Goal: Task Accomplishment & Management: Manage account settings

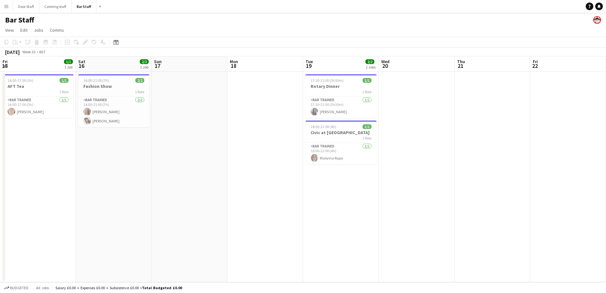
scroll to position [0, 153]
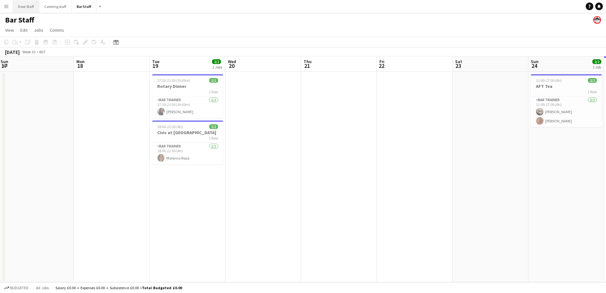
click at [23, 6] on button "Door Staff Close" at bounding box center [26, 6] width 26 height 12
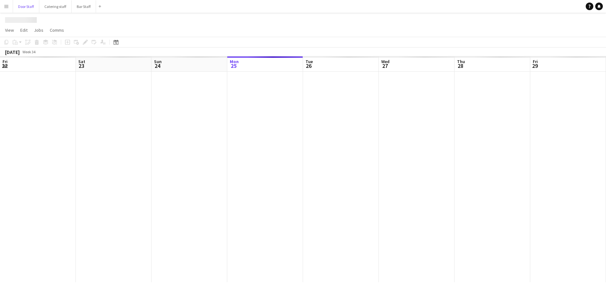
scroll to position [0, 152]
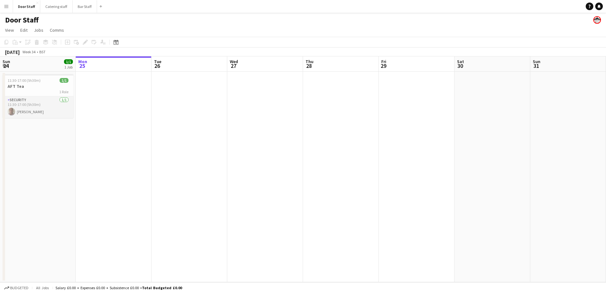
click at [43, 106] on app-card-role "Security [DATE] 11:30-17:00 (5h30m) [PERSON_NAME]" at bounding box center [38, 107] width 71 height 22
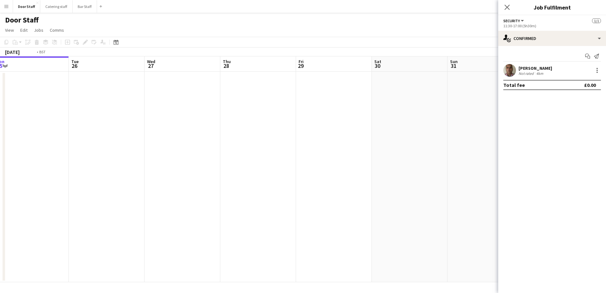
drag, startPoint x: 194, startPoint y: 143, endPoint x: 35, endPoint y: 145, distance: 158.5
click at [35, 145] on app-calendar-viewport "Fri 22 Sat 23 Sun 24 1/1 1 Job Mon 25 Tue 26 Wed 27 Thu 28 Fri 29 Sat 30 Sun 31…" at bounding box center [303, 169] width 606 height 226
drag, startPoint x: 198, startPoint y: 141, endPoint x: 99, endPoint y: 140, distance: 98.9
click at [99, 140] on app-calendar-viewport "Mon 25 Tue 26 Wed 27 Thu 28 Fri 29 Sat 30 Sun 31 Mon 1 Tue 2 Wed 3 0/1 1 Job Th…" at bounding box center [303, 169] width 606 height 226
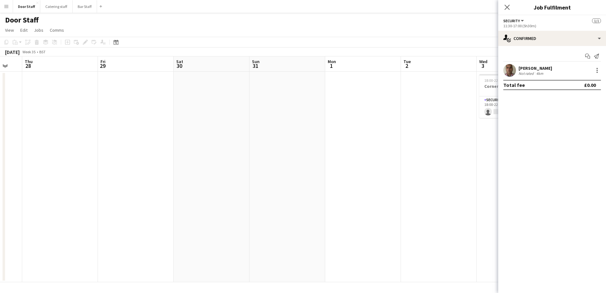
drag, startPoint x: 255, startPoint y: 137, endPoint x: 0, endPoint y: 137, distance: 255.2
click at [25, 137] on app-calendar-viewport "Mon 25 Tue 26 Wed 27 Thu 28 Fri 29 Sat 30 Sun 31 Mon 1 Tue 2 Wed 3 0/1 1 Job Th…" at bounding box center [303, 169] width 606 height 226
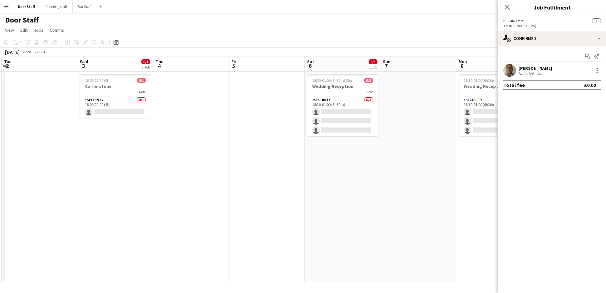
scroll to position [0, 232]
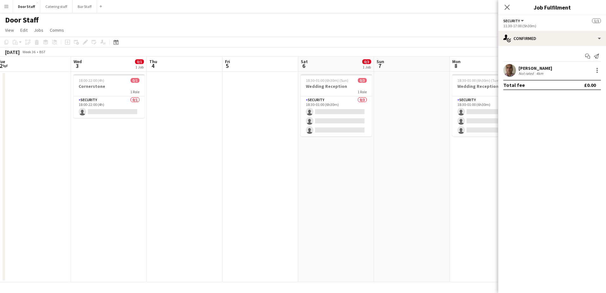
drag, startPoint x: 279, startPoint y: 190, endPoint x: 147, endPoint y: 190, distance: 132.2
click at [147, 190] on app-calendar-viewport "Sat 30 Sun 31 Mon 1 Tue 2 Wed 3 0/1 1 Job Thu 4 Fri 5 Sat 6 0/3 1 Job Sun 7 Mon…" at bounding box center [303, 169] width 606 height 226
click at [505, 5] on icon at bounding box center [507, 7] width 6 height 6
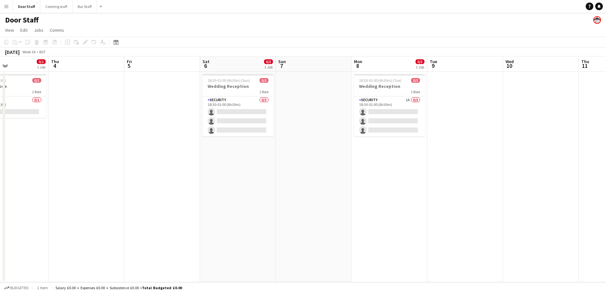
drag, startPoint x: 415, startPoint y: 184, endPoint x: 320, endPoint y: 182, distance: 95.4
click at [320, 182] on app-calendar-viewport "Sun 31 Mon 1 Tue 2 Wed 3 0/1 1 Job Thu 4 Fri 5 Sat 6 0/3 1 Job Sun 7 Mon 8 0/3 …" at bounding box center [303, 169] width 606 height 226
click at [387, 115] on app-card-role "Security 1A 0/3 18:30-01:00 (6h30m) single-neutral-actions single-neutral-actio…" at bounding box center [389, 116] width 71 height 40
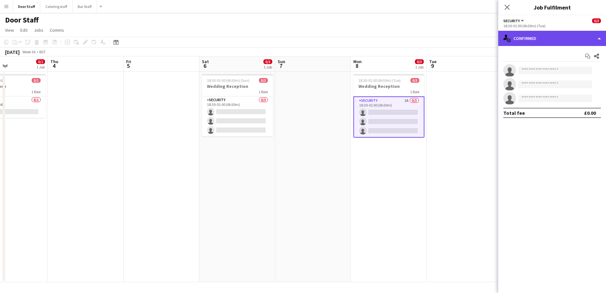
click at [557, 43] on div "single-neutral-actions-check-2 Confirmed" at bounding box center [552, 38] width 108 height 15
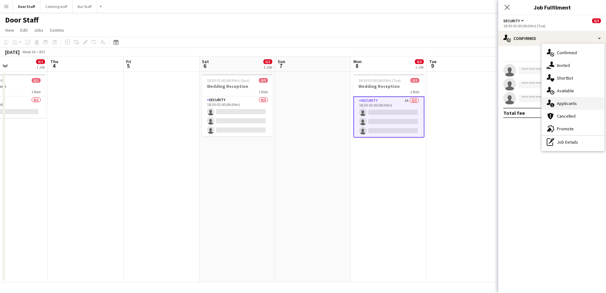
click at [565, 100] on div "single-neutral-actions-information Applicants" at bounding box center [573, 103] width 63 height 13
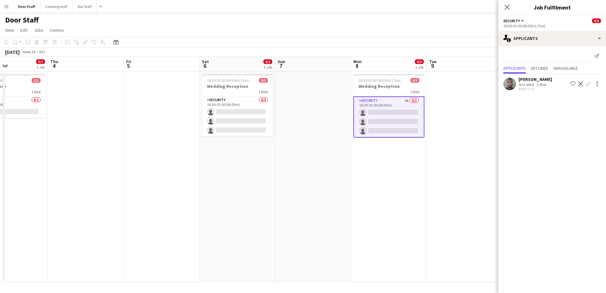
click at [589, 84] on app-icon "Confirm" at bounding box center [588, 83] width 5 height 5
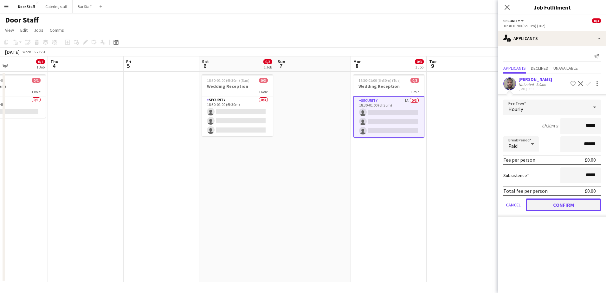
click at [566, 205] on button "Confirm" at bounding box center [563, 204] width 75 height 13
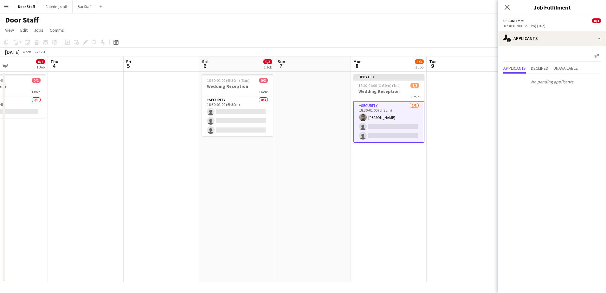
click at [430, 176] on app-date-cell at bounding box center [465, 177] width 76 height 211
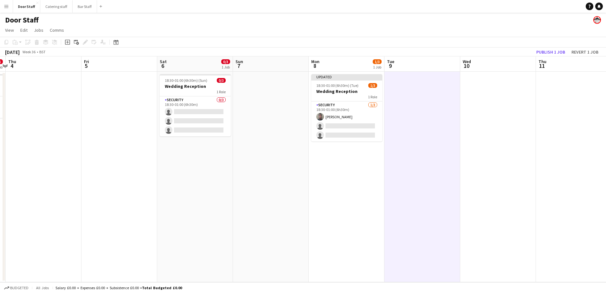
scroll to position [0, 232]
drag, startPoint x: 443, startPoint y: 177, endPoint x: 311, endPoint y: 169, distance: 131.8
click at [315, 172] on app-calendar-viewport "Mon 1 Tue 2 Wed 3 0/1 1 Job Thu 4 Fri 5 Sat 6 0/3 1 Job Sun 7 Mon 8 1/3 1 Job T…" at bounding box center [303, 169] width 606 height 226
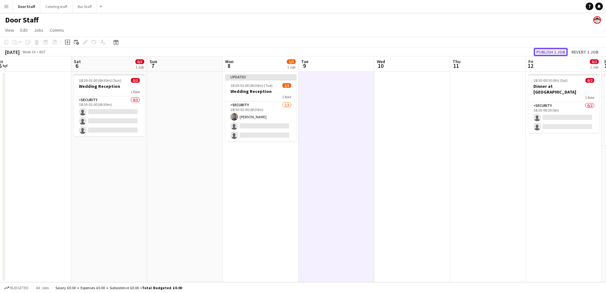
click at [556, 50] on button "Publish 1 job" at bounding box center [551, 52] width 34 height 8
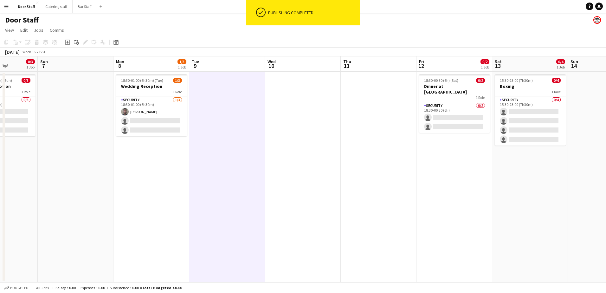
drag, startPoint x: 461, startPoint y: 147, endPoint x: 352, endPoint y: 147, distance: 109.4
click at [352, 147] on app-calendar-viewport "Thu 4 Fri 5 Sat 6 0/3 1 Job Sun 7 Mon 8 1/3 1 Job Tue 9 Wed 10 Thu 11 Fri 12 0/…" at bounding box center [303, 169] width 606 height 226
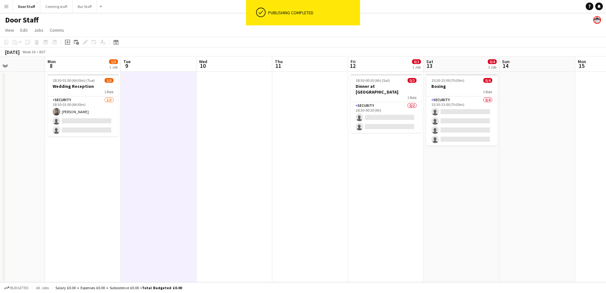
scroll to position [0, 229]
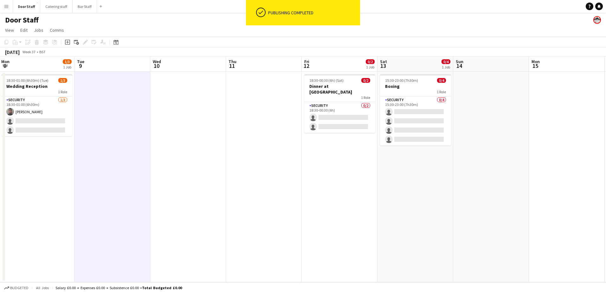
drag, startPoint x: 505, startPoint y: 172, endPoint x: 391, endPoint y: 167, distance: 114.9
click at [391, 167] on app-calendar-viewport "Fri 5 Sat 6 0/3 1 Job Sun 7 Mon 8 1/3 1 Job Tue 9 Wed 10 Thu 11 Fri 12 0/2 1 Jo…" at bounding box center [303, 169] width 606 height 226
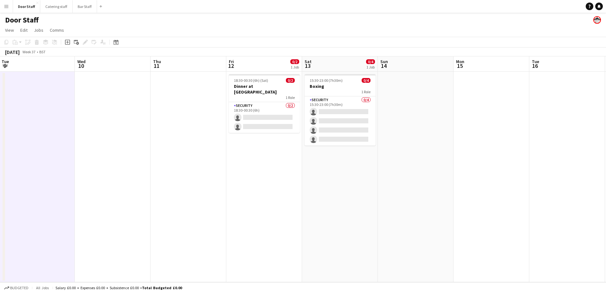
drag, startPoint x: 460, startPoint y: 170, endPoint x: 307, endPoint y: 166, distance: 153.2
click at [308, 166] on app-calendar-viewport "Sat 6 0/3 1 Job Sun 7 Mon 8 1/3 1 Job Tue 9 Wed 10 Thu 11 Fri 12 0/2 1 Job Sat …" at bounding box center [303, 169] width 606 height 226
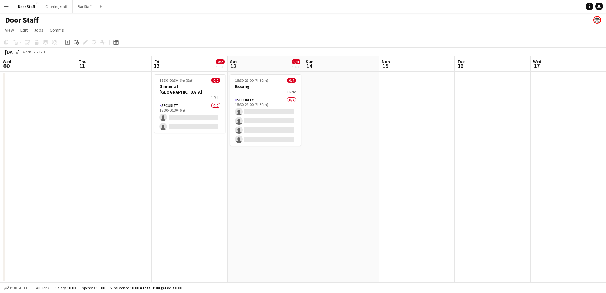
drag, startPoint x: 338, startPoint y: 154, endPoint x: 264, endPoint y: 156, distance: 74.2
click at [264, 156] on app-calendar-viewport "Sun 7 Mon 8 1/3 1 Job Tue 9 Wed 10 Thu 11 Fri 12 0/2 1 Job Sat 13 0/4 1 Job Sun…" at bounding box center [303, 169] width 606 height 226
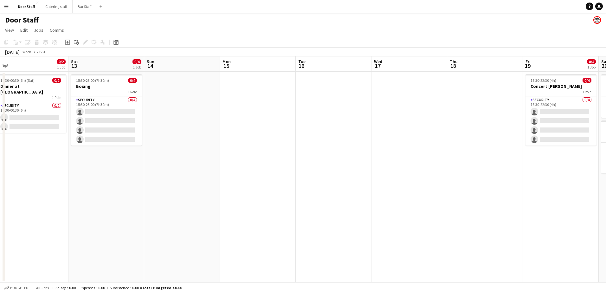
drag, startPoint x: 388, startPoint y: 154, endPoint x: 223, endPoint y: 153, distance: 165.5
click at [225, 154] on app-calendar-viewport "Tue 9 Wed 10 Thu 11 Fri 12 0/2 1 Job Sat 13 0/4 1 Job Sun 14 Mon 15 Tue 16 Wed …" at bounding box center [303, 169] width 606 height 226
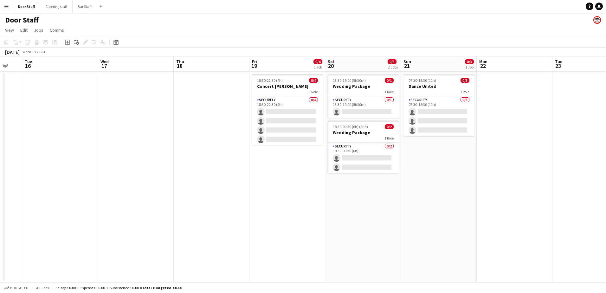
scroll to position [0, 206]
drag, startPoint x: 352, startPoint y: 146, endPoint x: 157, endPoint y: 137, distance: 194.9
click at [157, 137] on app-calendar-viewport "Sat 13 0/4 1 Job Sun 14 Mon 15 Tue 16 Wed 17 Thu 18 Fri 19 0/4 1 Job Sat 20 0/3…" at bounding box center [303, 169] width 606 height 226
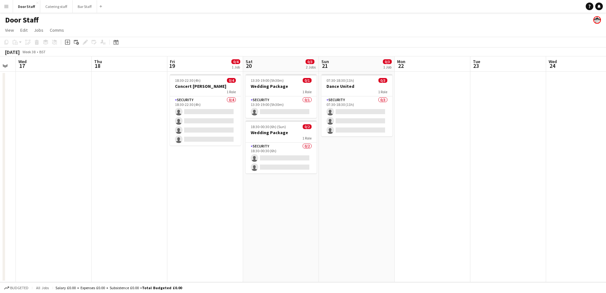
scroll to position [0, 202]
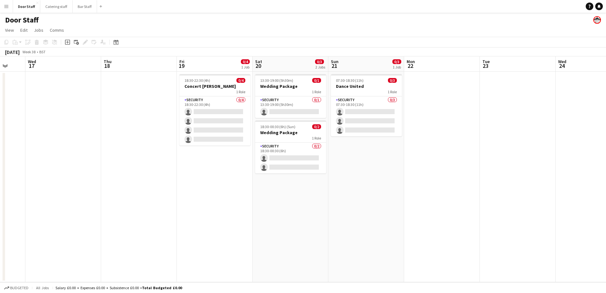
drag, startPoint x: 378, startPoint y: 198, endPoint x: 231, endPoint y: 187, distance: 147.5
click at [231, 187] on app-calendar-viewport "Sun 14 Mon 15 Tue 16 Wed 17 Thu 18 Fri 19 0/4 1 Job Sat 20 0/3 2 Jobs Sun 21 0/…" at bounding box center [303, 169] width 606 height 226
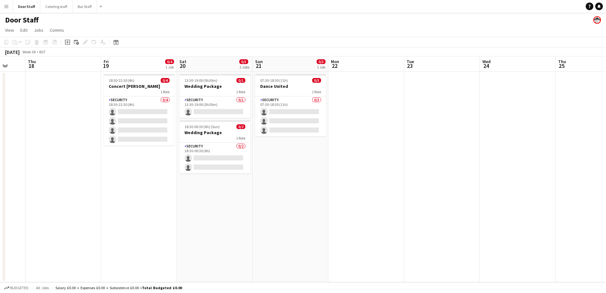
scroll to position [0, 215]
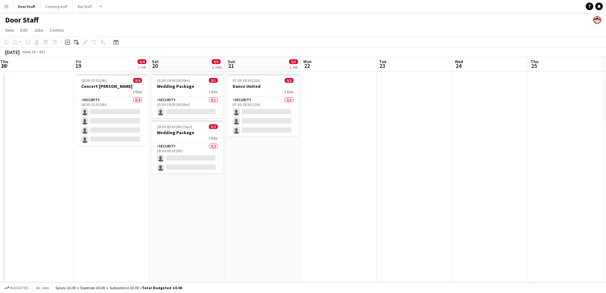
drag, startPoint x: 354, startPoint y: 181, endPoint x: 250, endPoint y: 181, distance: 104.0
click at [250, 181] on app-calendar-viewport "Mon 15 Tue 16 Wed 17 Thu 18 Fri 19 0/4 1 Job Sat 20 0/3 2 Jobs Sun 21 0/3 1 Job…" at bounding box center [303, 169] width 606 height 226
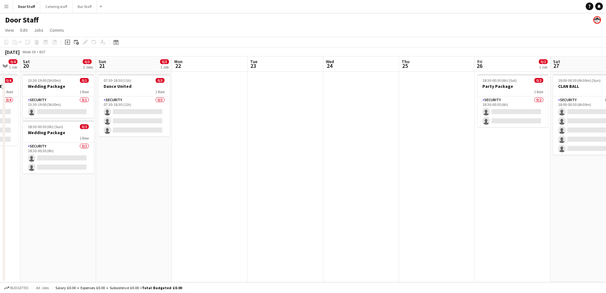
scroll to position [0, 207]
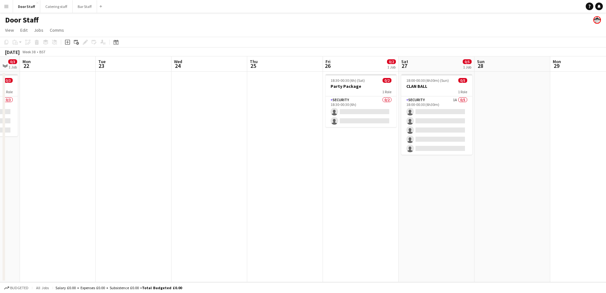
drag, startPoint x: 400, startPoint y: 176, endPoint x: 196, endPoint y: 169, distance: 204.6
click at [196, 169] on app-calendar-viewport "Fri 19 0/4 1 Job Sat 20 0/3 2 Jobs Sun 21 0/3 1 Job Mon 22 Tue 23 Wed 24 Thu 25…" at bounding box center [303, 169] width 606 height 226
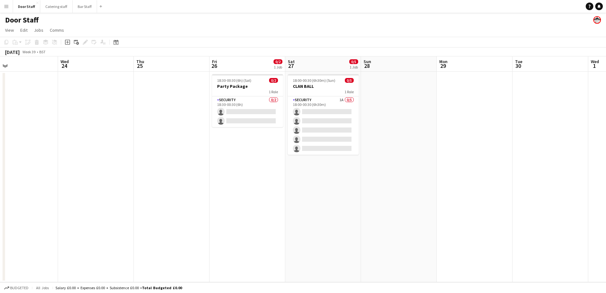
scroll to position [0, 224]
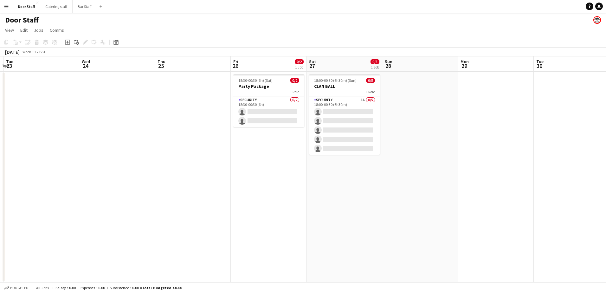
drag, startPoint x: 402, startPoint y: 168, endPoint x: 309, endPoint y: 164, distance: 92.4
click at [309, 164] on app-calendar-viewport "Sat 20 0/3 2 Jobs Sun 21 0/3 1 Job Mon 22 Tue 23 Wed 24 Thu 25 Fri 26 0/2 1 Job…" at bounding box center [303, 169] width 606 height 226
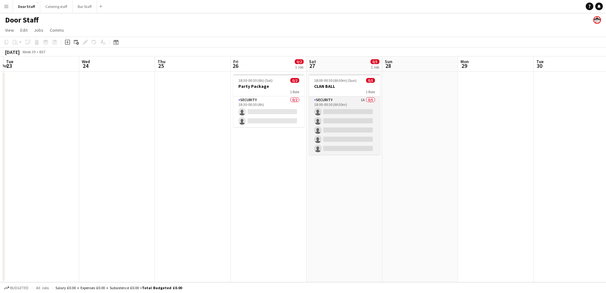
click at [346, 101] on app-card-role "Security 1A 0/5 18:00-00:30 (6h30m) single-neutral-actions single-neutral-actio…" at bounding box center [344, 125] width 71 height 58
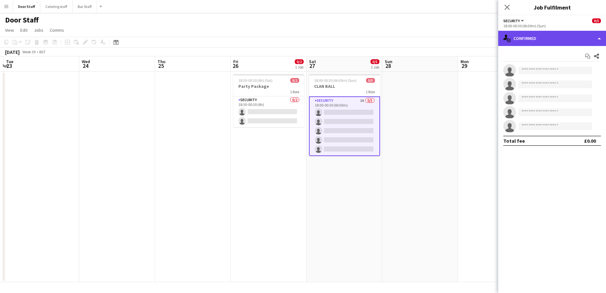
click at [527, 37] on div "single-neutral-actions-check-2 Confirmed" at bounding box center [552, 38] width 108 height 15
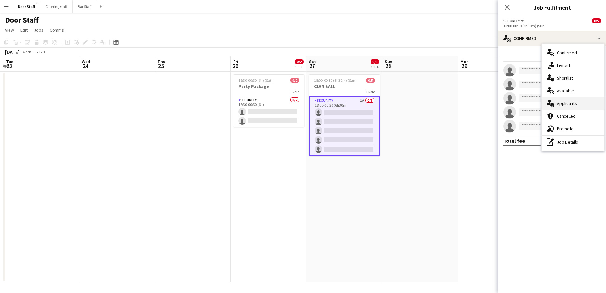
click at [574, 101] on div "single-neutral-actions-information Applicants" at bounding box center [573, 103] width 63 height 13
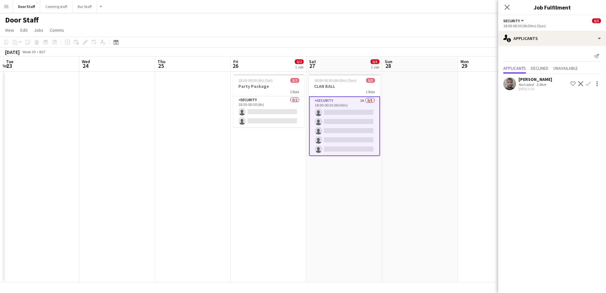
click at [590, 83] on app-icon "Confirm" at bounding box center [588, 83] width 5 height 5
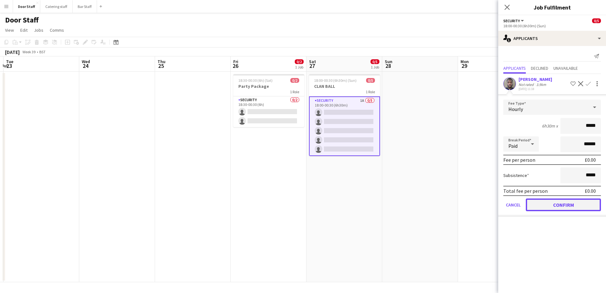
click at [568, 200] on button "Confirm" at bounding box center [563, 204] width 75 height 13
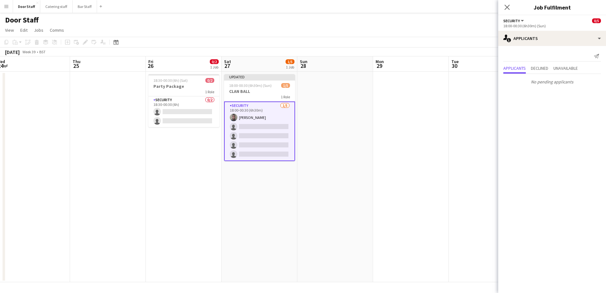
drag, startPoint x: 474, startPoint y: 184, endPoint x: 389, endPoint y: 180, distance: 85.1
click at [389, 180] on app-calendar-viewport "Sun 21 0/3 1 Job Mon 22 Tue 23 Wed 24 Thu 25 Fri 26 0/2 1 Job Sat 27 1/5 1 Job …" at bounding box center [303, 169] width 606 height 226
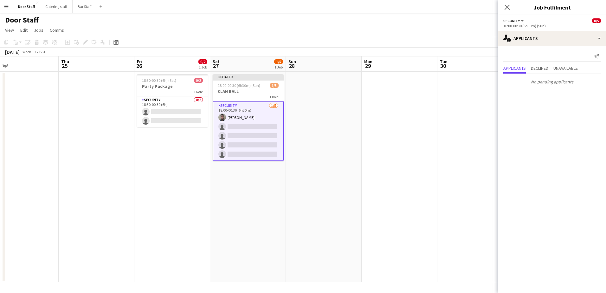
drag, startPoint x: 420, startPoint y: 173, endPoint x: 360, endPoint y: 170, distance: 60.0
click at [360, 170] on app-calendar-viewport "Sun 21 0/3 1 Job Mon 22 Tue 23 Wed 24 Thu 25 Fri 26 0/2 1 Job Sat 27 1/5 1 Job …" at bounding box center [303, 169] width 606 height 226
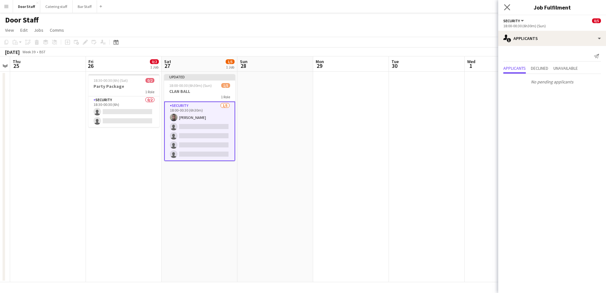
click at [509, 3] on app-icon "Close pop-in" at bounding box center [507, 7] width 9 height 9
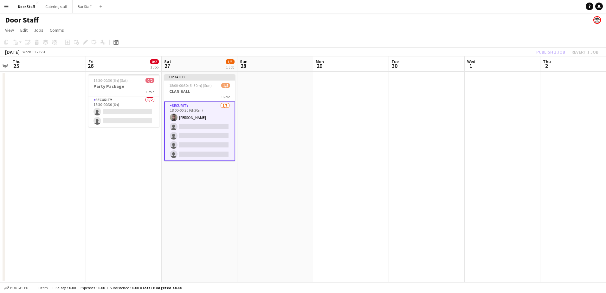
click at [554, 51] on div "Publish 1 job Revert 1 job" at bounding box center [567, 52] width 77 height 8
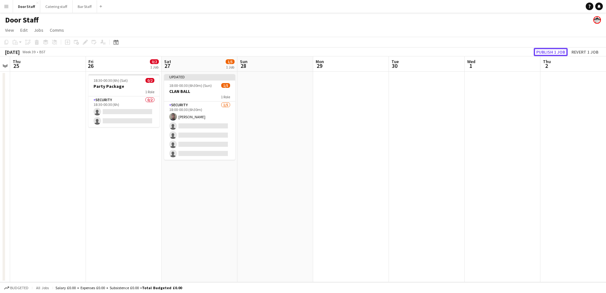
click at [554, 51] on button "Publish 1 job" at bounding box center [551, 52] width 34 height 8
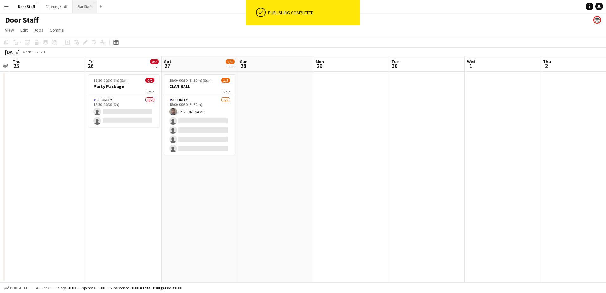
click at [82, 4] on button "Bar Staff Close" at bounding box center [85, 6] width 24 height 12
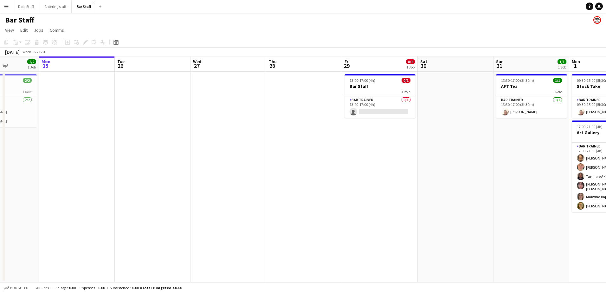
scroll to position [0, 192]
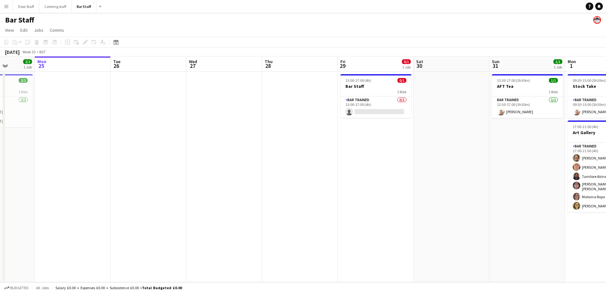
drag, startPoint x: 302, startPoint y: 152, endPoint x: 185, endPoint y: 145, distance: 116.9
click at [185, 145] on app-calendar-viewport "Fri 22 Sat 23 Sun 24 2/2 1 Job Mon 25 Tue 26 Wed 27 Thu 28 Fri 29 0/1 1 Job Sat…" at bounding box center [303, 169] width 606 height 226
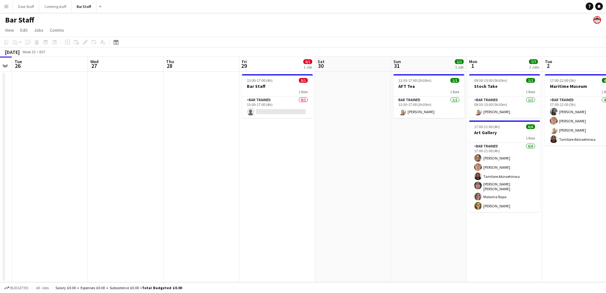
scroll to position [0, 222]
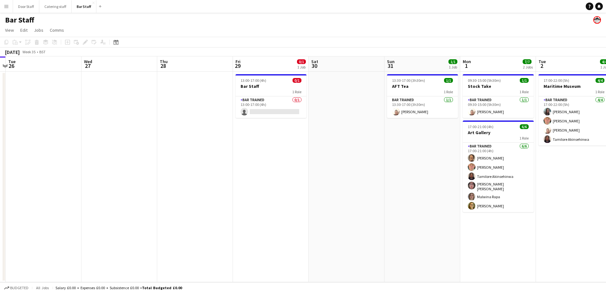
drag, startPoint x: 305, startPoint y: 200, endPoint x: 276, endPoint y: 203, distance: 29.3
click at [276, 203] on app-calendar-viewport "Sat 23 Sun 24 2/2 1 Job Mon 25 Tue 26 Wed 27 Thu 28 Fri 29 0/1 1 Job Sat 30 Sun…" at bounding box center [303, 169] width 606 height 226
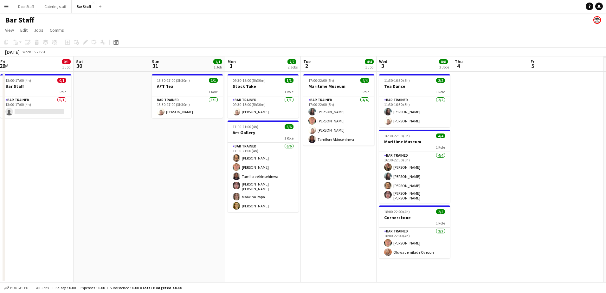
drag, startPoint x: 258, startPoint y: 190, endPoint x: 20, endPoint y: 191, distance: 237.8
click at [20, 191] on app-calendar-viewport "Tue 26 Wed 27 Thu 28 Fri 29 0/1 1 Job Sat 30 Sun 31 1/1 1 Job Mon 1 7/7 2 Jobs …" at bounding box center [303, 169] width 606 height 226
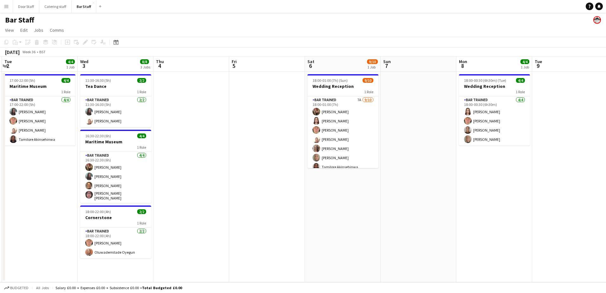
drag, startPoint x: 333, startPoint y: 206, endPoint x: 127, endPoint y: 196, distance: 206.0
click at [11, 198] on app-calendar-viewport "Sat 30 Sun 31 1/1 1 Job Mon 1 7/7 2 Jobs Tue 2 4/4 1 Job Wed 3 8/8 3 Jobs Thu 4…" at bounding box center [303, 169] width 606 height 226
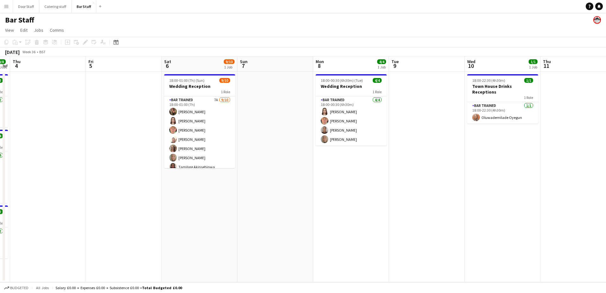
drag, startPoint x: 253, startPoint y: 190, endPoint x: 127, endPoint y: 181, distance: 125.9
click at [127, 181] on app-calendar-viewport "Mon 1 7/7 2 Jobs Tue 2 4/4 1 Job Wed 3 8/8 3 Jobs Thu 4 Fri 5 Sat 6 9/10 1 Job …" at bounding box center [303, 169] width 606 height 226
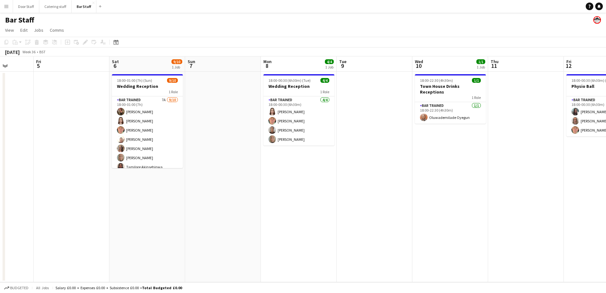
drag, startPoint x: 321, startPoint y: 195, endPoint x: 36, endPoint y: 185, distance: 284.6
click at [36, 185] on app-calendar-viewport "Tue 2 4/4 1 Job Wed 3 8/8 3 Jobs Thu 4 Fri 5 Sat 6 9/10 1 Job Sun 7 Mon 8 4/4 1…" at bounding box center [303, 169] width 606 height 226
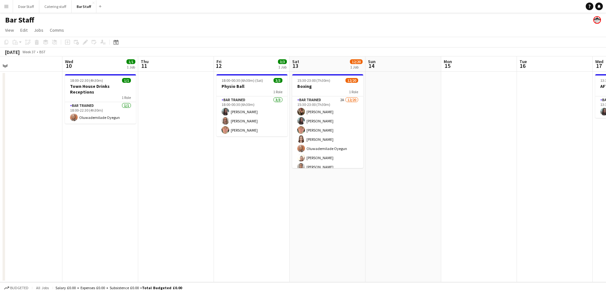
drag, startPoint x: 266, startPoint y: 184, endPoint x: 31, endPoint y: 177, distance: 235.7
click at [32, 177] on app-calendar-viewport "Sat 6 9/10 1 Job Sun 7 Mon 8 4/4 1 Job Tue 9 Wed 10 1/1 1 Job Thu 11 Fri 12 3/3…" at bounding box center [303, 169] width 606 height 226
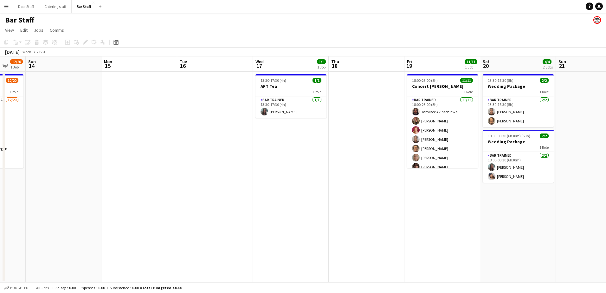
scroll to position [0, 246]
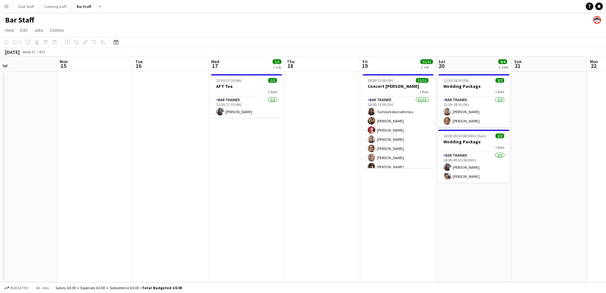
drag, startPoint x: 266, startPoint y: 184, endPoint x: 6, endPoint y: 186, distance: 260.0
click at [6, 186] on app-calendar-viewport "Thu 11 Fri 12 3/3 1 Job Sat 13 12/20 1 Job Sun 14 Mon 15 Tue 16 Wed 17 1/1 1 Jo…" at bounding box center [303, 169] width 606 height 226
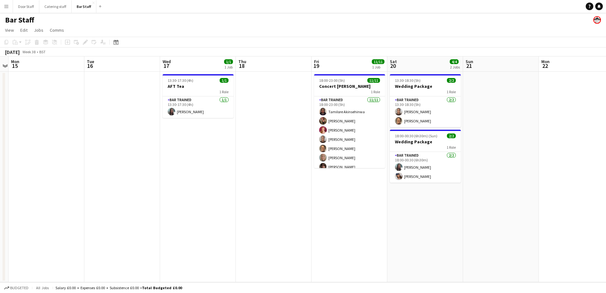
scroll to position [0, 186]
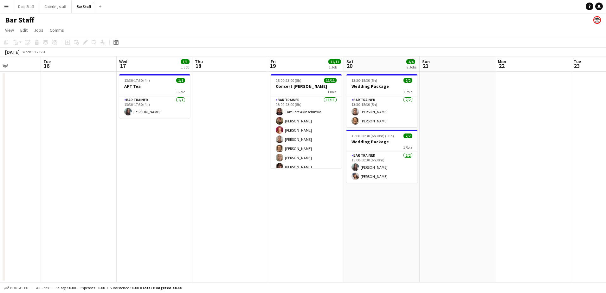
drag, startPoint x: 203, startPoint y: 183, endPoint x: 111, endPoint y: 176, distance: 92.2
click at [111, 176] on app-calendar-viewport "Sat 13 12/20 1 Job Sun 14 Mon 15 Tue 16 Wed 17 1/1 1 Job Thu 18 Fri 19 11/11 1 …" at bounding box center [303, 169] width 606 height 226
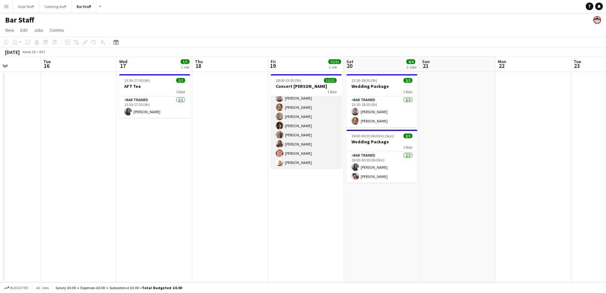
scroll to position [42, 0]
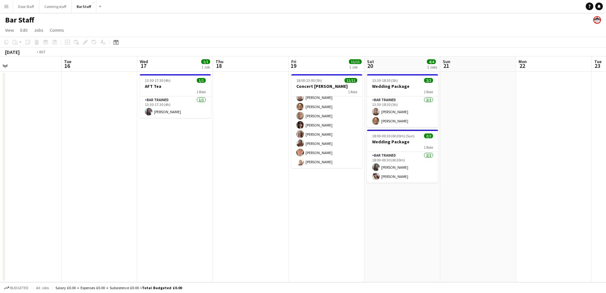
drag, startPoint x: 96, startPoint y: 229, endPoint x: 386, endPoint y: 238, distance: 290.6
click at [386, 238] on app-calendar-viewport "Sat 13 12/20 1 Job Sun 14 Mon 15 Tue 16 Wed 17 1/1 1 Job Thu 18 Fri 19 11/11 1 …" at bounding box center [303, 169] width 606 height 226
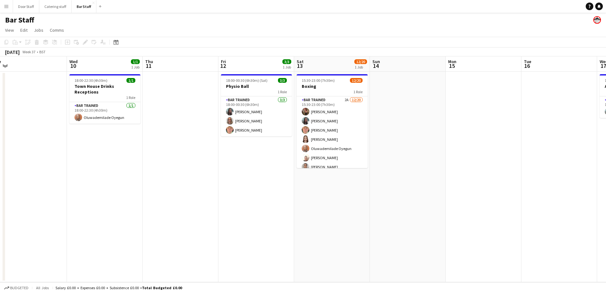
drag, startPoint x: 214, startPoint y: 244, endPoint x: 404, endPoint y: 228, distance: 191.0
click at [404, 228] on app-calendar-viewport "Sun 7 Mon 8 4/4 1 Job Tue 9 Wed 10 1/1 1 Job Thu 11 Fri 12 3/3 1 Job Sat 13 12/…" at bounding box center [303, 169] width 606 height 226
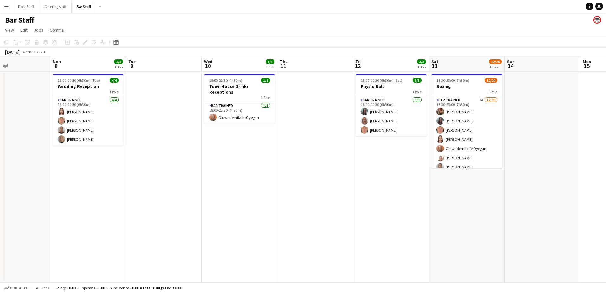
drag, startPoint x: 228, startPoint y: 201, endPoint x: 298, endPoint y: 198, distance: 69.8
click at [298, 198] on app-calendar-viewport "Fri 5 Sat 6 9/10 1 Job Sun 7 Mon 8 4/4 1 Job Tue 9 Wed 10 1/1 1 Job Thu 11 Fri …" at bounding box center [303, 169] width 606 height 226
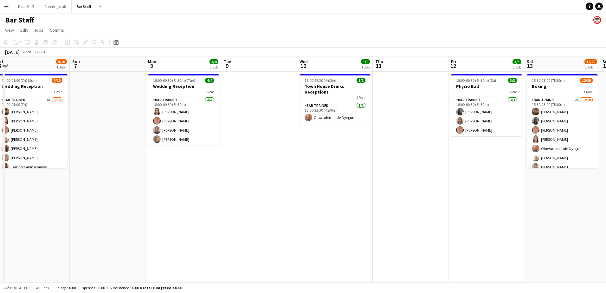
drag, startPoint x: 203, startPoint y: 201, endPoint x: 411, endPoint y: 201, distance: 207.7
click at [411, 201] on app-calendar-viewport "Thu 4 Fri 5 Sat 6 9/10 1 Job Sun 7 Mon 8 4/4 1 Job Tue 9 Wed 10 1/1 1 Job Thu 1…" at bounding box center [303, 169] width 606 height 226
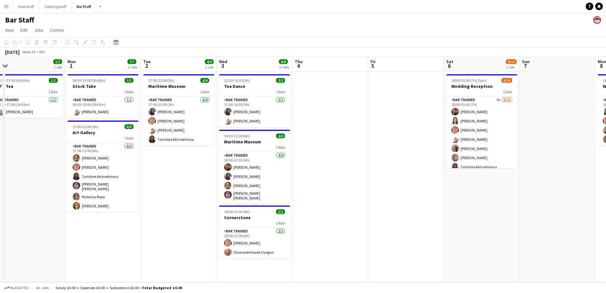
drag, startPoint x: 396, startPoint y: 230, endPoint x: 449, endPoint y: 228, distance: 53.0
click at [449, 228] on app-calendar-viewport "Fri 29 0/1 1 Job Sat 30 Sun 31 1/1 1 Job Mon 1 7/7 2 Jobs Tue 2 4/4 1 Job Wed 3…" at bounding box center [303, 169] width 606 height 226
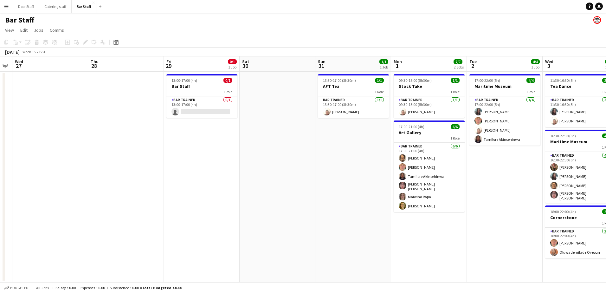
drag, startPoint x: 107, startPoint y: 220, endPoint x: 359, endPoint y: 256, distance: 254.5
click at [359, 256] on app-calendar-viewport "Mon 25 Tue 26 Wed 27 Thu 28 Fri 29 0/1 1 Job Sat 30 Sun 31 1/1 1 Job Mon 1 7/7 …" at bounding box center [303, 169] width 606 height 226
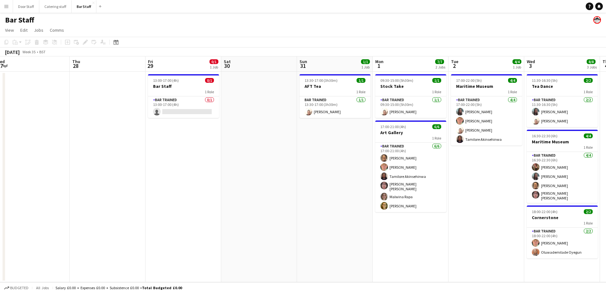
scroll to position [0, 175]
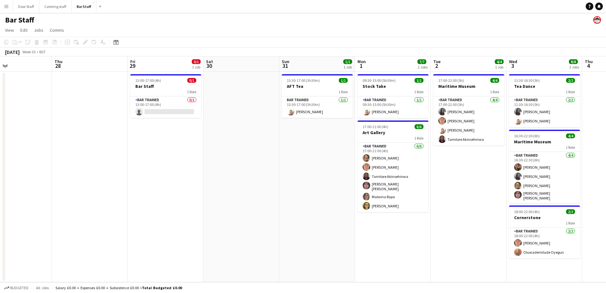
click at [95, 216] on app-calendar-viewport "Mon 25 Tue 26 Wed 27 Thu 28 Fri 29 0/1 1 Job Sat 30 Sun 31 1/1 1 Job Mon 1 7/7 …" at bounding box center [303, 169] width 606 height 226
click at [165, 93] on div "1 Role" at bounding box center [165, 91] width 71 height 5
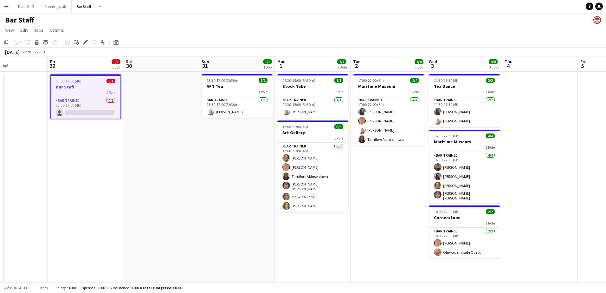
scroll to position [0, 256]
drag, startPoint x: 296, startPoint y: 223, endPoint x: 215, endPoint y: 223, distance: 80.5
click at [215, 223] on app-calendar-viewport "Mon 25 Tue 26 Wed 27 Thu 28 Fri 29 0/1 1 Job Sat 30 Sun 31 1/1 1 Job Mon 1 7/7 …" at bounding box center [303, 169] width 606 height 226
click at [29, 7] on button "Door Staff Close" at bounding box center [26, 6] width 26 height 12
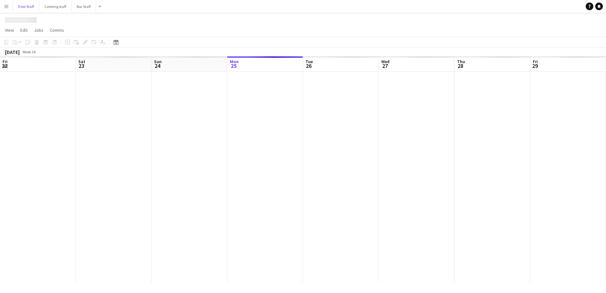
scroll to position [0, 152]
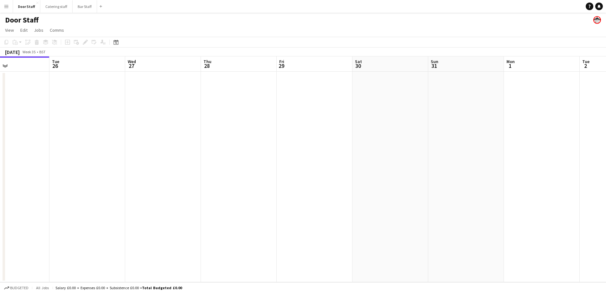
drag, startPoint x: 291, startPoint y: 197, endPoint x: 65, endPoint y: 202, distance: 226.4
click at [89, 203] on app-calendar-viewport "Fri 22 Sat 23 Sun 24 1/1 1 Job Mon 25 Tue 26 Wed 27 Thu 28 Fri 29 Sat 30 Sun 31…" at bounding box center [303, 169] width 606 height 226
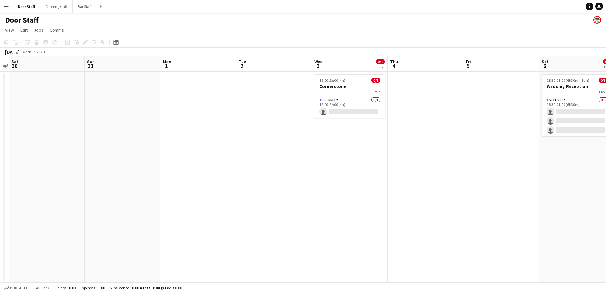
drag, startPoint x: 187, startPoint y: 176, endPoint x: 10, endPoint y: 164, distance: 178.3
click at [26, 164] on app-calendar-viewport "Wed 27 Thu 28 Fri 29 Sat 30 Sun 31 Mon 1 Tue 2 Wed 3 0/1 1 Job Thu 4 Fri 5 Sat …" at bounding box center [303, 169] width 606 height 226
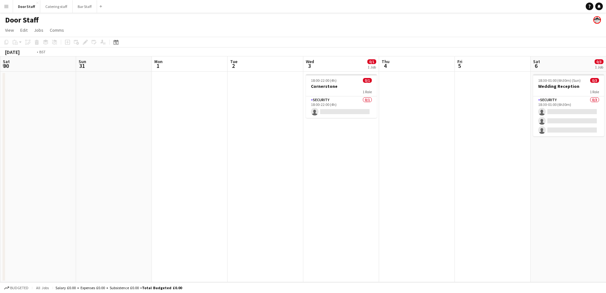
drag, startPoint x: 247, startPoint y: 161, endPoint x: 65, endPoint y: 152, distance: 182.5
click at [65, 152] on app-calendar-viewport "Wed 27 Thu 28 Fri 29 Sat 30 Sun 31 Mon 1 Tue 2 Wed 3 0/1 1 Job Thu 4 Fri 5 Sat …" at bounding box center [303, 169] width 606 height 226
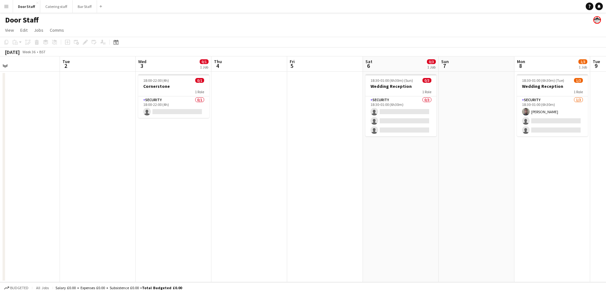
scroll to position [0, 182]
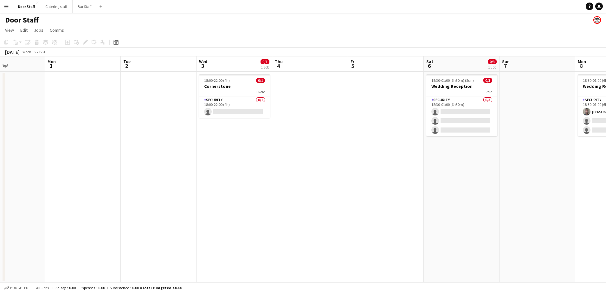
drag, startPoint x: 225, startPoint y: 184, endPoint x: 129, endPoint y: 189, distance: 95.9
click at [129, 189] on app-calendar-viewport "Fri 29 Sat 30 Sun 31 Mon 1 Tue 2 Wed 3 0/1 1 Job Thu 4 Fri 5 Sat 6 0/3 1 Job Su…" at bounding box center [303, 169] width 606 height 226
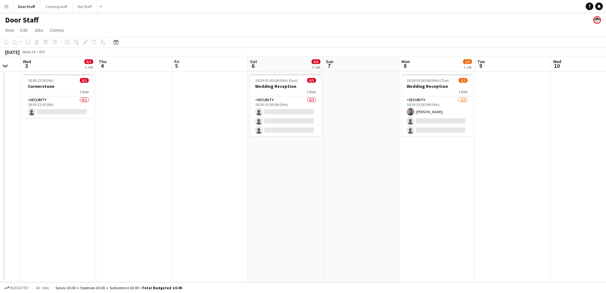
scroll to position [0, 207]
drag, startPoint x: 210, startPoint y: 193, endPoint x: 185, endPoint y: 191, distance: 25.1
click at [185, 191] on app-calendar-viewport "Sun 31 Mon 1 Tue 2 Wed 3 0/1 1 Job Thu 4 Fri 5 Sat 6 0/3 1 Job Sun 7 Mon 8 1/3 …" at bounding box center [303, 169] width 606 height 226
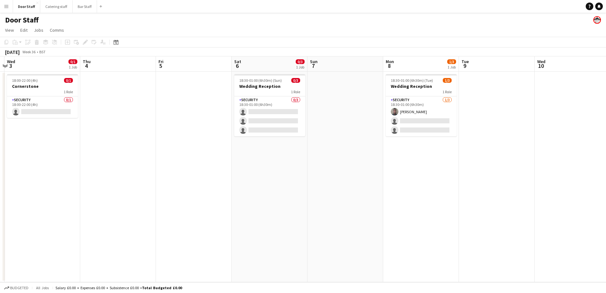
scroll to position [0, 227]
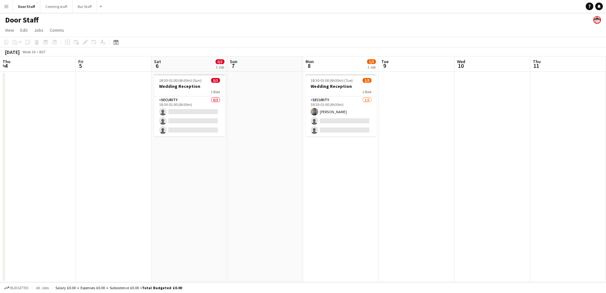
drag, startPoint x: 324, startPoint y: 232, endPoint x: 268, endPoint y: 232, distance: 56.1
click at [268, 232] on app-calendar-viewport "Mon 1 Tue 2 Wed 3 0/1 1 Job Thu 4 Fri 5 Sat 6 0/3 1 Job Sun 7 Mon 8 1/3 1 Job T…" at bounding box center [303, 169] width 606 height 226
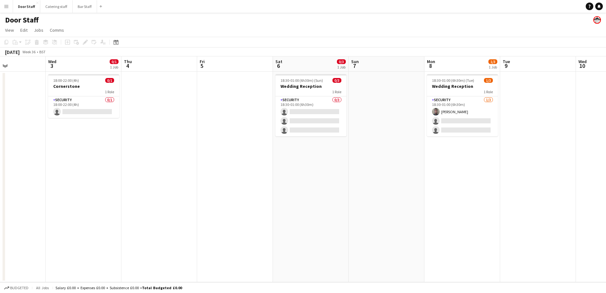
scroll to position [0, 180]
drag, startPoint x: 313, startPoint y: 218, endPoint x: 436, endPoint y: 232, distance: 124.1
click at [436, 232] on app-calendar-viewport "Sun 31 Mon 1 Tue 2 Wed 3 0/1 1 Job Thu 4 Fri 5 Sat 6 0/3 1 Job Sun 7 Mon 8 1/3 …" at bounding box center [303, 169] width 606 height 226
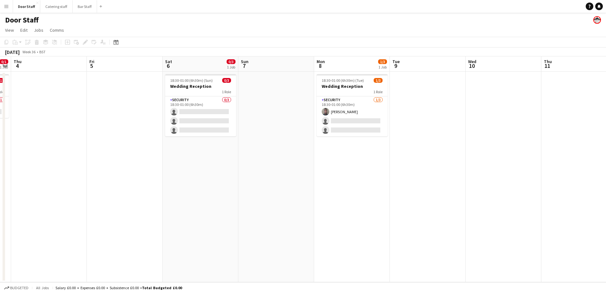
scroll to position [0, 224]
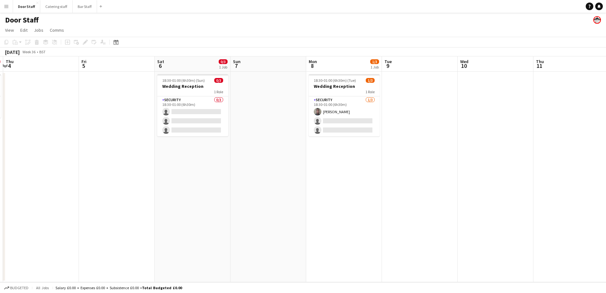
drag, startPoint x: 345, startPoint y: 179, endPoint x: 225, endPoint y: 188, distance: 120.5
click at [225, 188] on app-calendar-viewport "Mon 1 Tue 2 Wed 3 0/1 1 Job Thu 4 Fri 5 Sat 6 0/3 1 Job Sun 7 Mon 8 1/3 1 Job T…" at bounding box center [303, 169] width 606 height 226
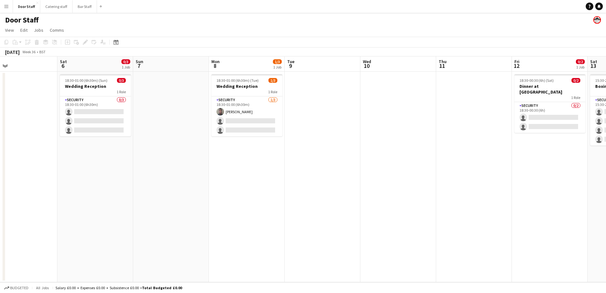
scroll to position [0, 248]
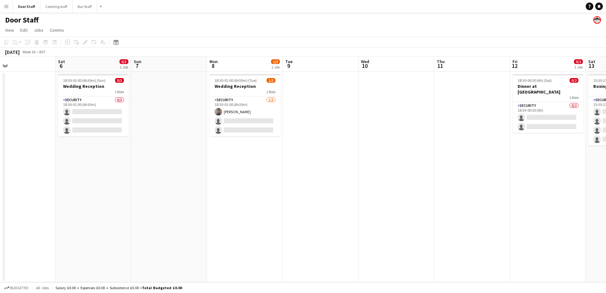
drag, startPoint x: 262, startPoint y: 157, endPoint x: 155, endPoint y: 162, distance: 106.6
click at [162, 165] on app-calendar-viewport "Tue 2 Wed 3 0/1 1 Job Thu 4 Fri 5 Sat 6 0/3 1 Job Sun 7 Mon 8 1/3 1 Job Tue 9 W…" at bounding box center [303, 169] width 606 height 226
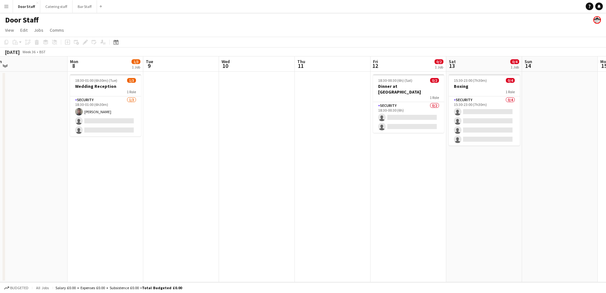
drag, startPoint x: 291, startPoint y: 185, endPoint x: 152, endPoint y: 185, distance: 138.9
click at [152, 185] on app-calendar-viewport "Thu 4 Fri 5 Sat 6 0/3 1 Job Sun 7 Mon 8 1/3 1 Job Tue 9 Wed 10 Thu 11 Fri 12 0/…" at bounding box center [303, 169] width 606 height 226
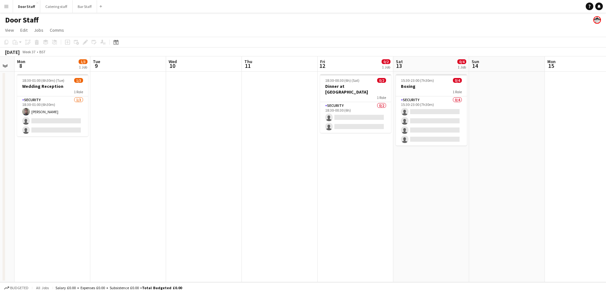
scroll to position [0, 249]
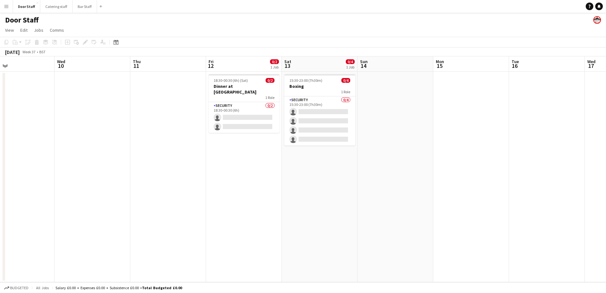
drag, startPoint x: 315, startPoint y: 182, endPoint x: 150, endPoint y: 182, distance: 164.6
click at [150, 182] on app-calendar-viewport "Sat 6 0/3 1 Job Sun 7 Mon 8 1/3 1 Job Tue 9 Wed 10 Thu 11 Fri 12 0/2 1 Job Sat …" at bounding box center [303, 169] width 606 height 226
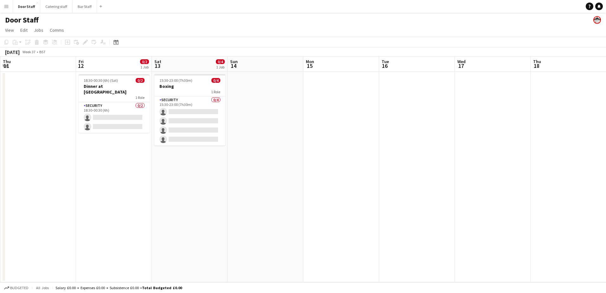
scroll to position [0, 187]
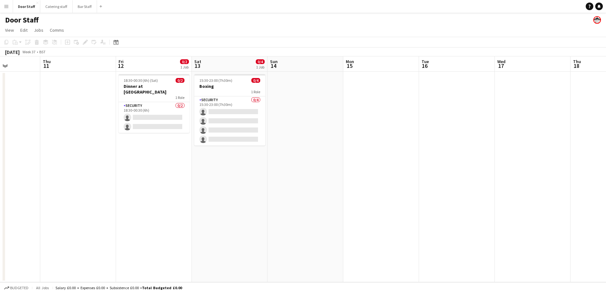
drag, startPoint x: 226, startPoint y: 172, endPoint x: 136, endPoint y: 169, distance: 90.1
click at [136, 169] on app-calendar-viewport "Mon 8 1/3 1 Job Tue 9 Wed 10 Thu 11 Fri 12 0/2 1 Job Sat 13 0/4 1 Job Sun 14 Mo…" at bounding box center [303, 169] width 606 height 226
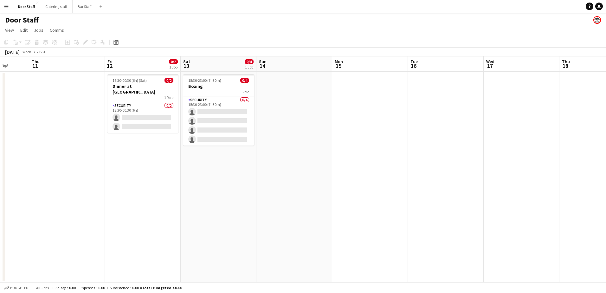
drag, startPoint x: 201, startPoint y: 183, endPoint x: 64, endPoint y: 177, distance: 137.1
click at [65, 178] on app-calendar-viewport "Mon 8 1/3 1 Job Tue 9 Wed 10 Thu 11 Fri 12 0/2 1 Job Sat 13 0/4 1 Job Sun 14 Mo…" at bounding box center [303, 169] width 606 height 226
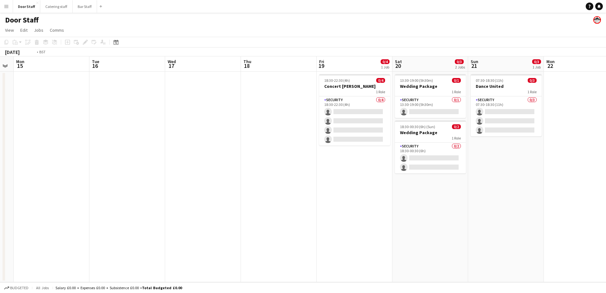
scroll to position [0, 183]
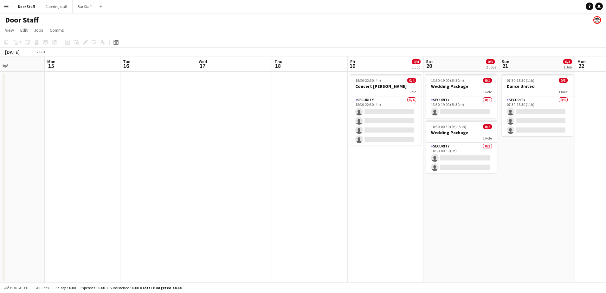
drag, startPoint x: 290, startPoint y: 162, endPoint x: 52, endPoint y: 159, distance: 238.1
click at [52, 159] on app-calendar-viewport "Fri 12 0/2 1 Job Sat 13 0/4 1 Job Sun 14 Mon 15 Tue 16 Wed 17 Thu 18 Fri 19 0/4…" at bounding box center [303, 169] width 606 height 226
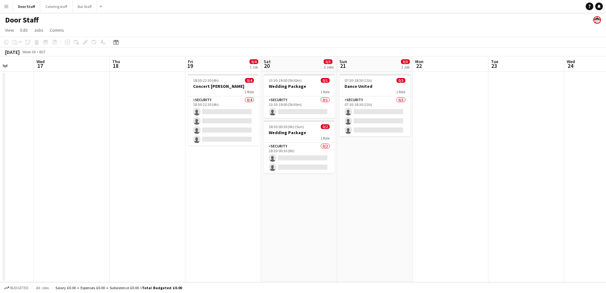
scroll to position [0, 215]
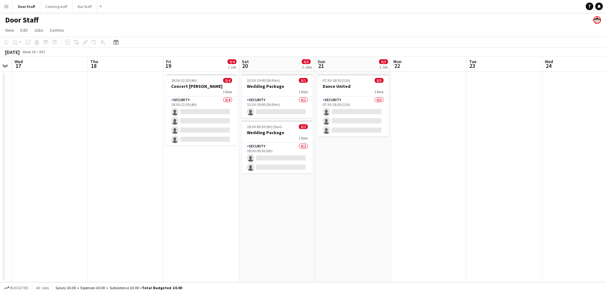
drag, startPoint x: 256, startPoint y: 186, endPoint x: 152, endPoint y: 183, distance: 104.0
click at [152, 183] on app-calendar-viewport "Sun 14 Mon 15 Tue 16 Wed 17 Thu 18 Fri 19 0/4 1 Job Sat 20 0/3 2 Jobs Sun 21 0/…" at bounding box center [303, 169] width 606 height 226
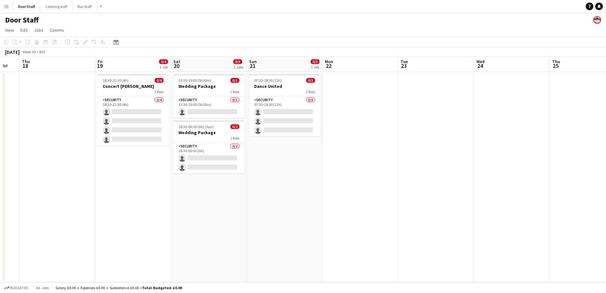
drag, startPoint x: 292, startPoint y: 214, endPoint x: 219, endPoint y: 173, distance: 83.6
click at [223, 174] on app-calendar-viewport "Mon 15 Tue 16 Wed 17 Thu 18 Fri 19 0/4 1 Job Sat 20 0/3 2 Jobs Sun 21 0/3 1 Job…" at bounding box center [303, 169] width 606 height 226
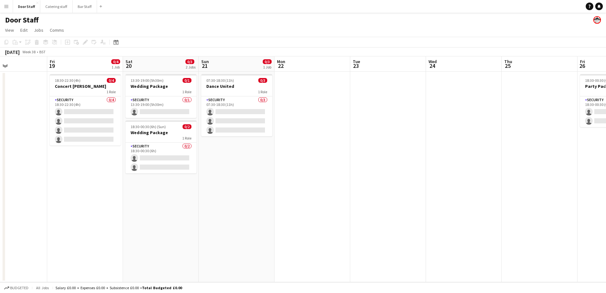
drag, startPoint x: 299, startPoint y: 173, endPoint x: 202, endPoint y: 173, distance: 97.0
click at [212, 175] on app-calendar-viewport "Mon 15 Tue 16 Wed 17 Thu 18 Fri 19 0/4 1 Job Sat 20 0/3 2 Jobs Sun 21 0/3 1 Job…" at bounding box center [303, 169] width 606 height 226
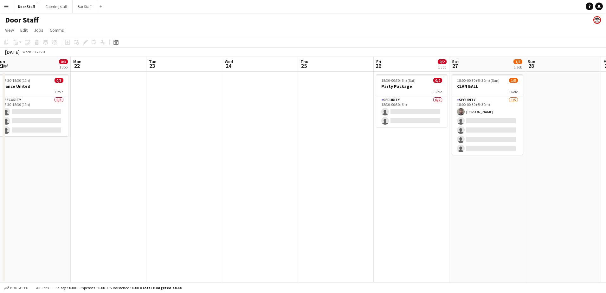
drag, startPoint x: 316, startPoint y: 153, endPoint x: 151, endPoint y: 150, distance: 164.6
click at [151, 150] on app-calendar-viewport "Thu 18 Fri 19 0/4 1 Job Sat 20 0/3 2 Jobs Sun 21 0/3 1 Job Mon 22 Tue 23 Wed 24…" at bounding box center [303, 169] width 606 height 226
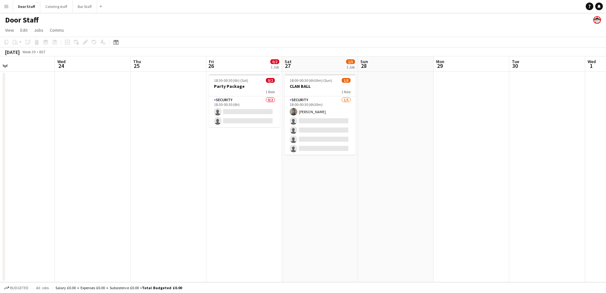
scroll to position [0, 189]
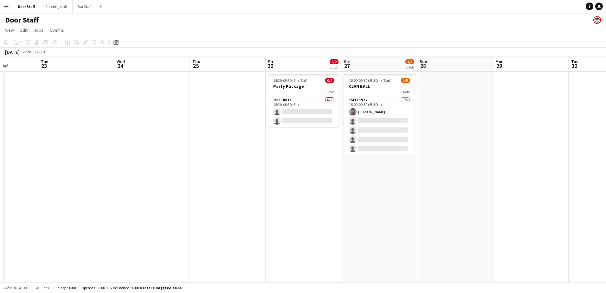
drag, startPoint x: 312, startPoint y: 164, endPoint x: 217, endPoint y: 159, distance: 95.0
click at [217, 159] on app-calendar-viewport "Sat 20 0/3 2 Jobs Sun 21 0/3 1 Job Mon 22 Tue 23 Wed 24 Thu 25 Fri 26 0/2 1 Job…" at bounding box center [303, 169] width 606 height 226
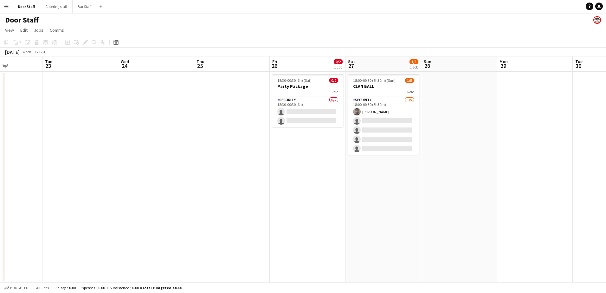
drag, startPoint x: 311, startPoint y: 181, endPoint x: 236, endPoint y: 173, distance: 75.6
click at [237, 173] on app-calendar-viewport "Sat 20 0/3 2 Jobs Sun 21 0/3 1 Job Mon 22 Tue 23 Wed 24 Thu 25 Fri 26 0/2 1 Job…" at bounding box center [303, 169] width 606 height 226
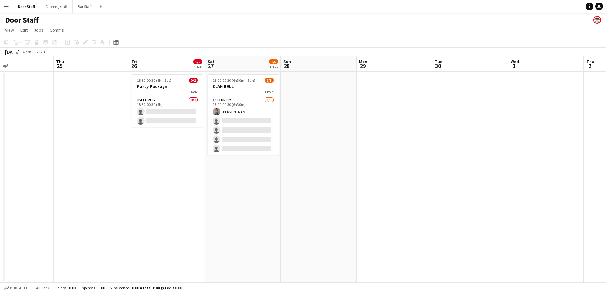
drag, startPoint x: 300, startPoint y: 174, endPoint x: 211, endPoint y: 171, distance: 88.5
click at [211, 171] on app-calendar-viewport "Sun 21 0/3 1 Job Mon 22 Tue 23 Wed 24 Thu 25 Fri 26 0/2 1 Job Sat 27 1/5 1 Job …" at bounding box center [303, 169] width 606 height 226
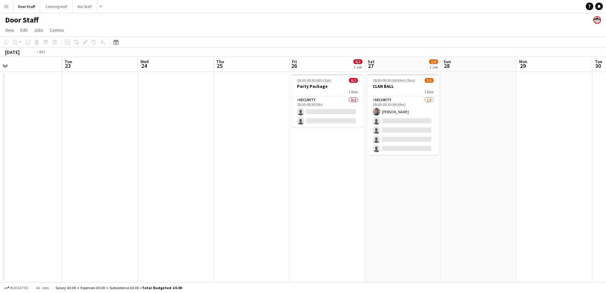
drag, startPoint x: 114, startPoint y: 201, endPoint x: 453, endPoint y: 113, distance: 350.3
click at [453, 113] on app-calendar-viewport "Sat 20 0/3 2 Jobs Sun 21 0/3 1 Job Mon 22 Tue 23 Wed 24 Thu 25 Fri 26 0/2 1 Job…" at bounding box center [303, 169] width 606 height 226
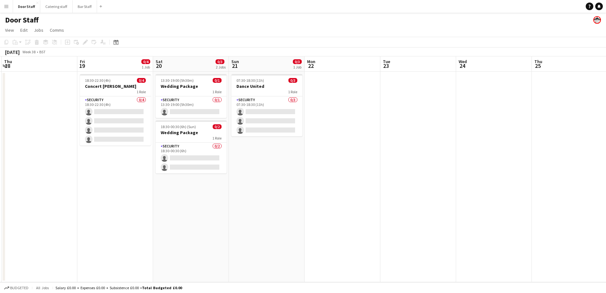
drag, startPoint x: 364, startPoint y: 159, endPoint x: 543, endPoint y: 131, distance: 181.1
click at [553, 123] on app-calendar-viewport "Tue 16 Wed 17 Thu 18 Fri 19 0/4 1 Job Sat 20 0/3 2 Jobs Sun 21 0/3 1 Job Mon 22…" at bounding box center [303, 169] width 606 height 226
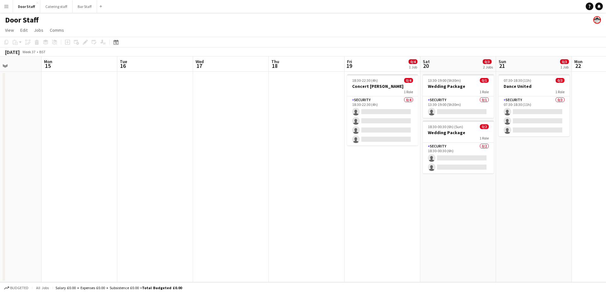
scroll to position [0, 141]
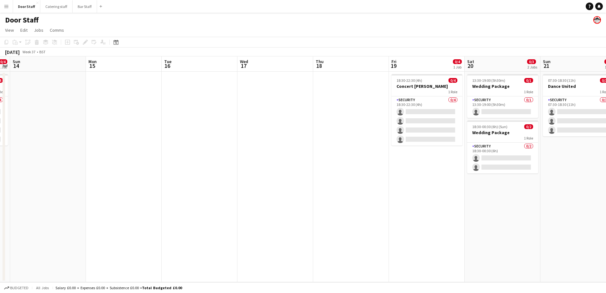
drag, startPoint x: 282, startPoint y: 210, endPoint x: 478, endPoint y: 198, distance: 196.3
click at [478, 198] on app-calendar-viewport "Fri 12 0/2 1 Job Sat 13 0/4 1 Job Sun 14 Mon 15 Tue 16 Wed 17 Thu 18 Fri 19 0/4…" at bounding box center [303, 169] width 606 height 226
click at [6, 5] on app-icon "Menu" at bounding box center [6, 6] width 5 height 5
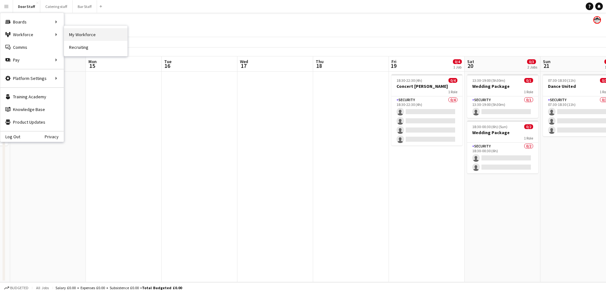
click at [79, 31] on link "My Workforce" at bounding box center [95, 34] width 63 height 13
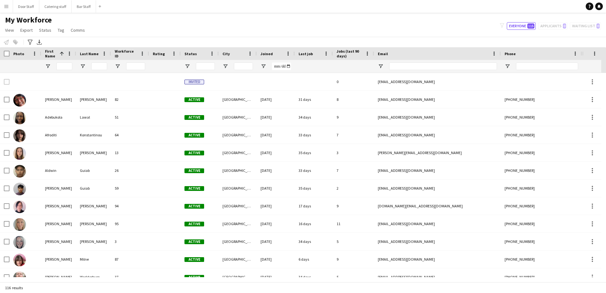
click at [8, 8] on app-icon "Menu" at bounding box center [6, 6] width 5 height 5
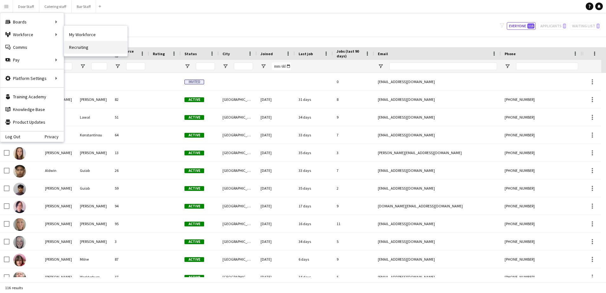
click at [84, 46] on link "Recruiting" at bounding box center [95, 47] width 63 height 13
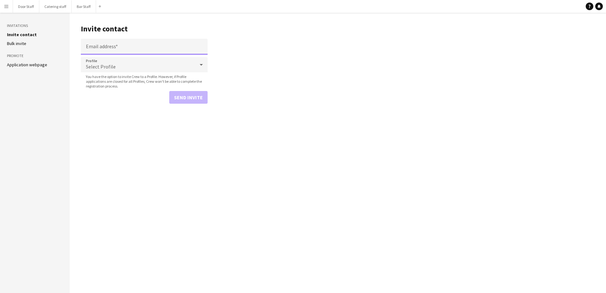
click at [129, 49] on input "Email address" at bounding box center [144, 47] width 127 height 16
type input "**********"
click at [114, 69] on div "Select Profile" at bounding box center [138, 64] width 114 height 15
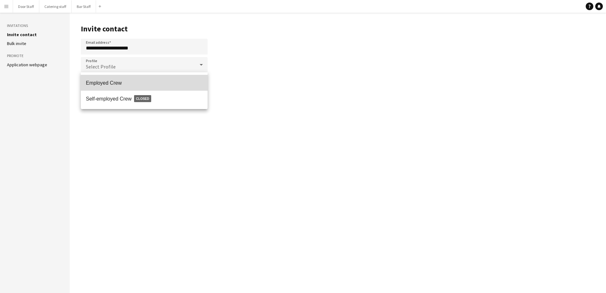
click at [106, 86] on span "Employed Crew" at bounding box center [144, 83] width 117 height 6
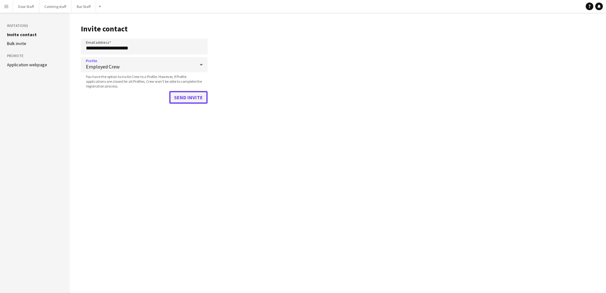
click at [180, 96] on button "Send invite" at bounding box center [188, 97] width 38 height 13
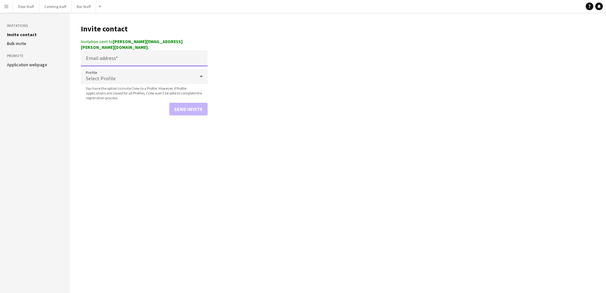
click at [123, 54] on input "Email address" at bounding box center [144, 58] width 127 height 16
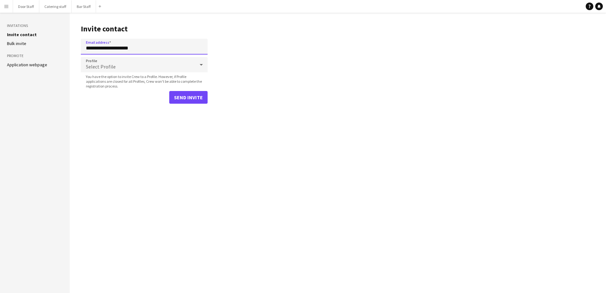
type input "**********"
click at [197, 101] on button "Send invite" at bounding box center [188, 97] width 38 height 13
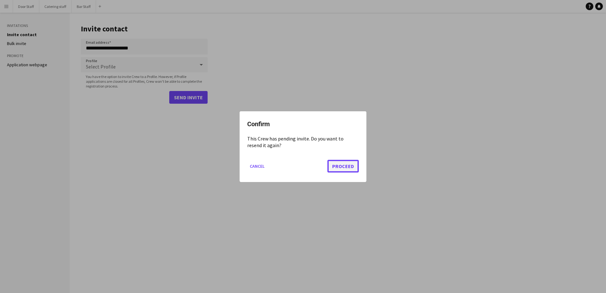
click at [343, 165] on button "Proceed" at bounding box center [343, 165] width 31 height 13
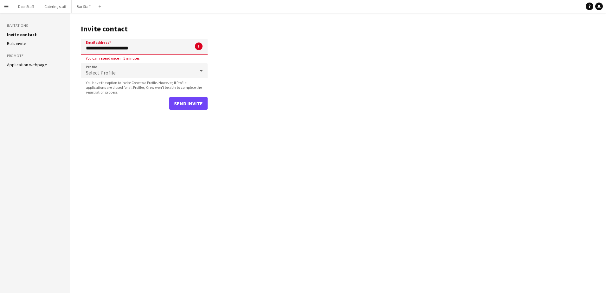
click at [152, 70] on div "Select Profile" at bounding box center [138, 70] width 114 height 15
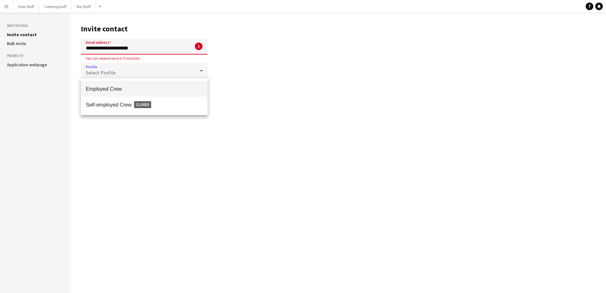
click at [111, 92] on span "Employed Crew" at bounding box center [144, 89] width 117 height 6
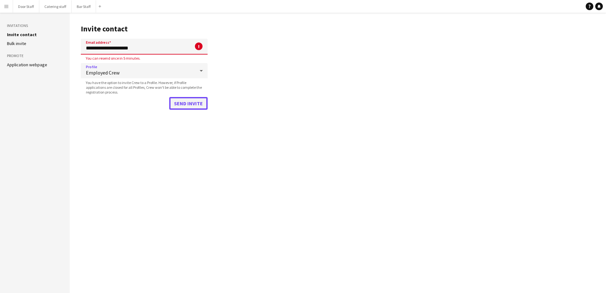
drag, startPoint x: 179, startPoint y: 99, endPoint x: 174, endPoint y: 103, distance: 5.9
click at [179, 99] on button "Send invite" at bounding box center [188, 103] width 38 height 13
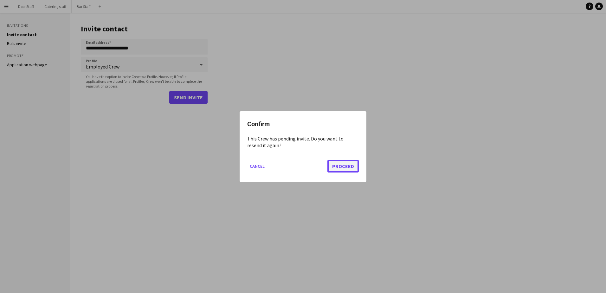
click at [354, 160] on button "Proceed" at bounding box center [343, 165] width 31 height 13
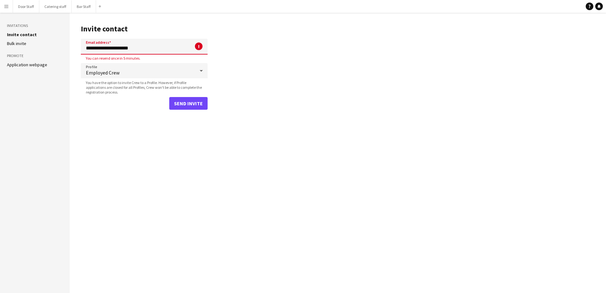
click at [1, 6] on button "Menu" at bounding box center [6, 6] width 13 height 13
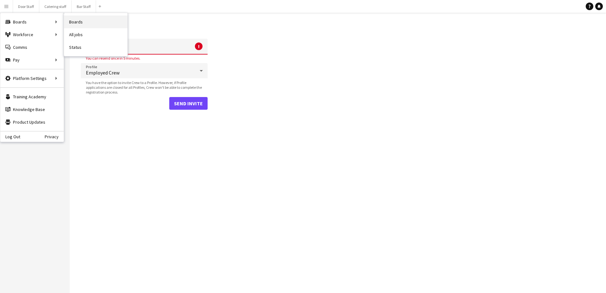
click at [85, 21] on link "Boards" at bounding box center [95, 22] width 63 height 13
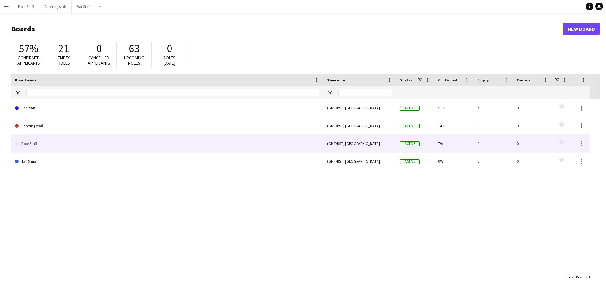
click at [42, 140] on link "Door Staff" at bounding box center [167, 144] width 305 height 18
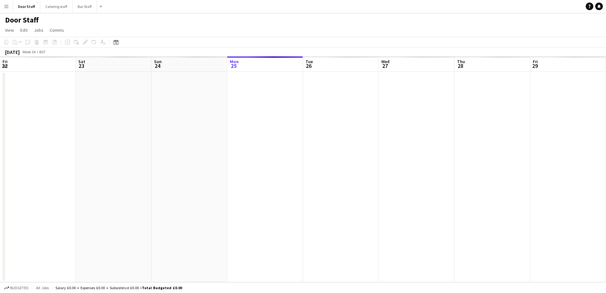
scroll to position [0, 152]
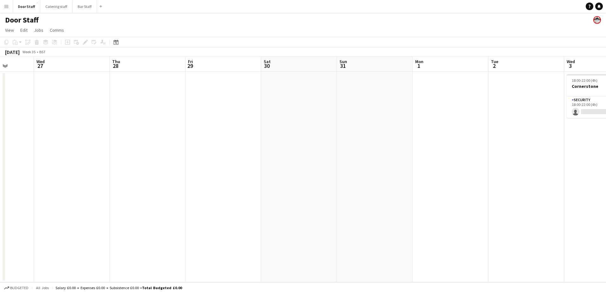
drag, startPoint x: 199, startPoint y: 152, endPoint x: -1, endPoint y: 150, distance: 200.7
click at [0, 150] on html "Menu Boards Boards Boards All jobs Status Workforce Workforce My Workforce Recr…" at bounding box center [303, 146] width 606 height 293
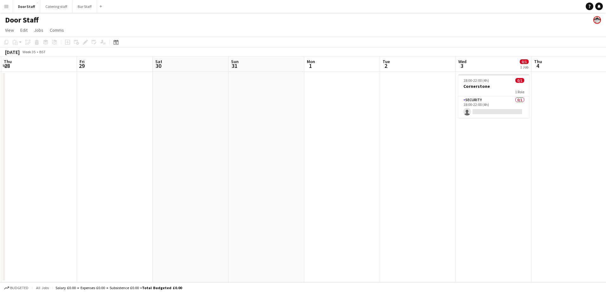
drag, startPoint x: 193, startPoint y: 146, endPoint x: 0, endPoint y: 145, distance: 193.4
click at [0, 145] on html "Menu Boards Boards Boards All jobs Status Workforce Workforce My Workforce Recr…" at bounding box center [303, 146] width 606 height 293
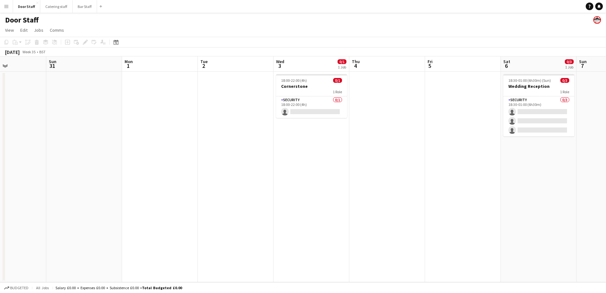
scroll to position [0, 241]
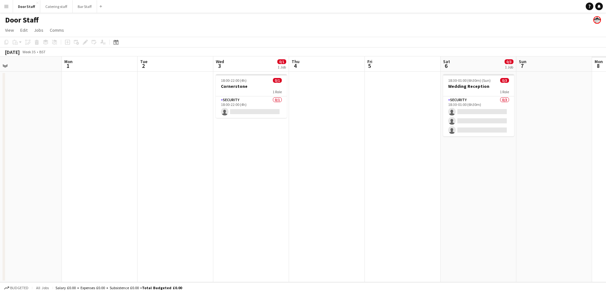
drag, startPoint x: 207, startPoint y: 140, endPoint x: 41, endPoint y: 132, distance: 167.0
click at [41, 132] on app-calendar-viewport "Thu 28 Fri 29 Sat 30 Sun 31 Mon 1 Tue 2 Wed 3 0/1 1 Job Thu 4 Fri 5 Sat 6 0/3 1…" at bounding box center [303, 169] width 606 height 226
click at [238, 107] on app-card-role "Security 0/1 18:00-22:00 (4h) single-neutral-actions" at bounding box center [251, 107] width 71 height 22
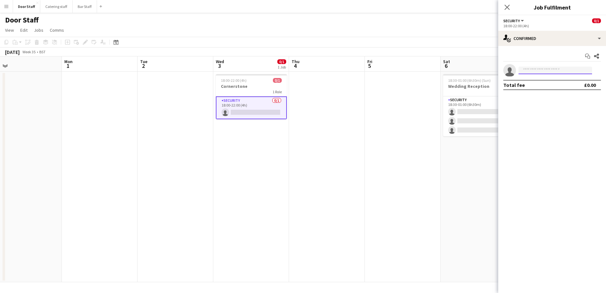
click at [543, 71] on input at bounding box center [556, 71] width 74 height 8
type input "******"
click at [544, 81] on span "[PERSON_NAME]" at bounding box center [542, 79] width 36 height 5
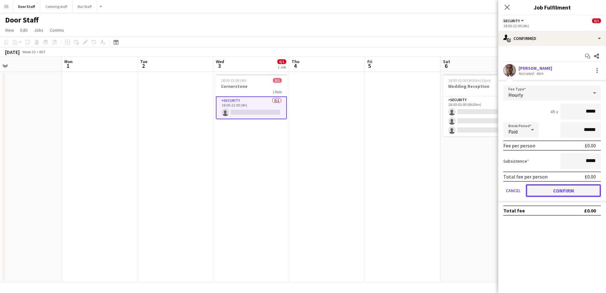
click at [558, 191] on button "Confirm" at bounding box center [563, 190] width 75 height 13
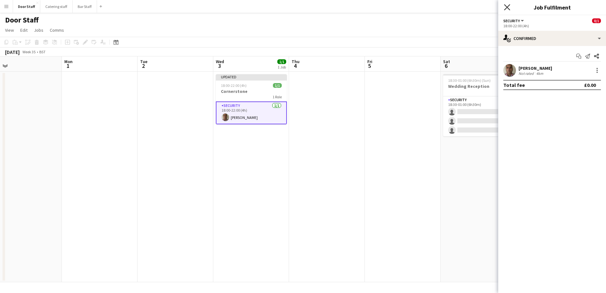
click at [510, 6] on icon "Close pop-in" at bounding box center [507, 7] width 6 height 6
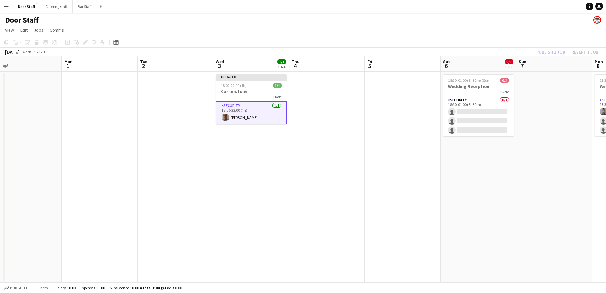
click at [549, 48] on div "Publish 1 job Revert 1 job" at bounding box center [567, 52] width 77 height 8
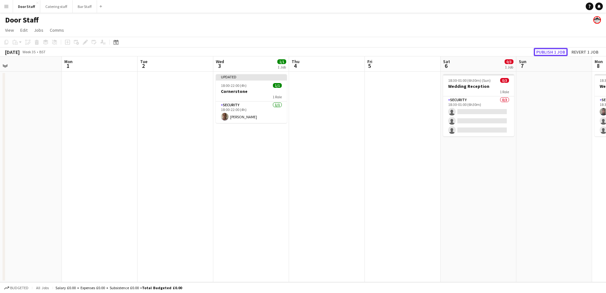
click at [549, 48] on button "Publish 1 job" at bounding box center [551, 52] width 34 height 8
